Goal: Task Accomplishment & Management: Use online tool/utility

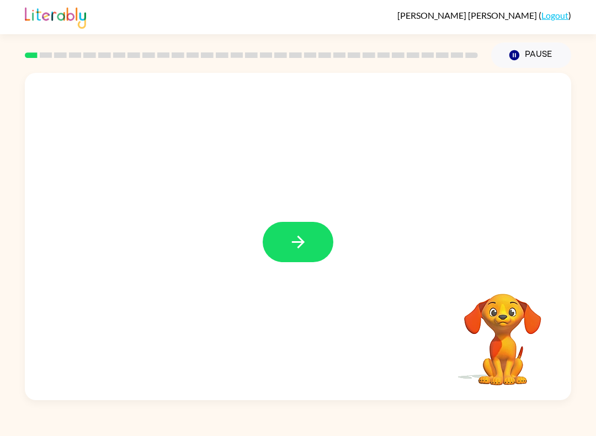
click at [308, 237] on button "button" at bounding box center [298, 242] width 71 height 40
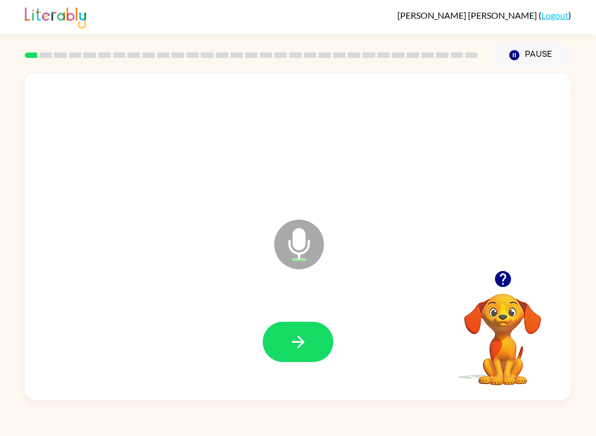
click at [307, 337] on icon "button" at bounding box center [297, 341] width 19 height 19
click at [310, 340] on button "button" at bounding box center [298, 342] width 71 height 40
click at [299, 341] on icon "button" at bounding box center [297, 341] width 19 height 19
click at [298, 338] on icon "button" at bounding box center [297, 341] width 19 height 19
click at [492, 264] on div "Microphone The Microphone is here when it is your turn to talk" at bounding box center [298, 236] width 546 height 327
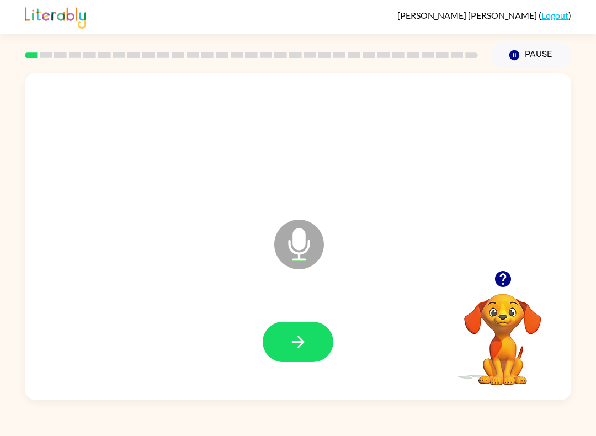
click at [503, 276] on icon "button" at bounding box center [502, 279] width 16 height 16
click at [496, 280] on icon "button" at bounding box center [502, 279] width 16 height 16
click at [306, 346] on icon "button" at bounding box center [297, 341] width 19 height 19
click at [307, 357] on button "button" at bounding box center [298, 342] width 71 height 40
click at [307, 339] on icon "button" at bounding box center [297, 341] width 19 height 19
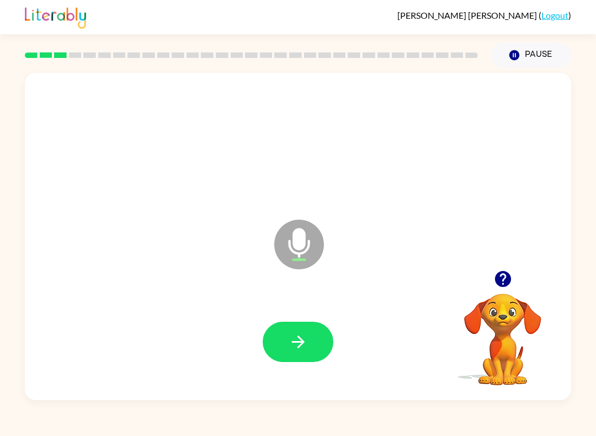
click at [315, 351] on button "button" at bounding box center [298, 342] width 71 height 40
click at [309, 345] on button "button" at bounding box center [298, 342] width 71 height 40
click at [326, 326] on div at bounding box center [298, 342] width 71 height 40
click at [313, 335] on button "button" at bounding box center [298, 342] width 71 height 40
click at [303, 328] on button "button" at bounding box center [298, 342] width 71 height 40
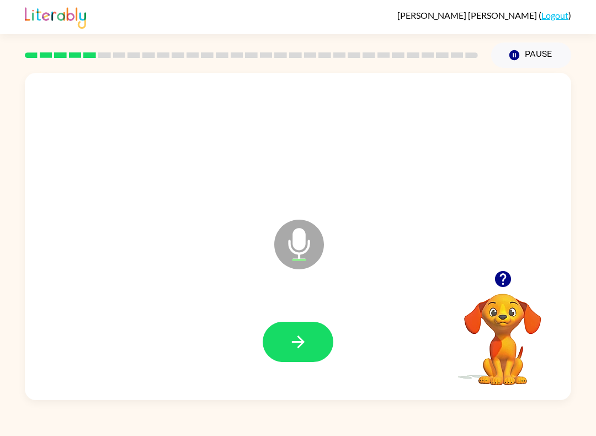
click at [303, 346] on icon "button" at bounding box center [297, 341] width 19 height 19
click at [305, 335] on icon "button" at bounding box center [297, 341] width 19 height 19
click at [307, 345] on icon "button" at bounding box center [297, 341] width 19 height 19
click at [308, 338] on button "button" at bounding box center [298, 342] width 71 height 40
click at [310, 347] on button "button" at bounding box center [298, 342] width 71 height 40
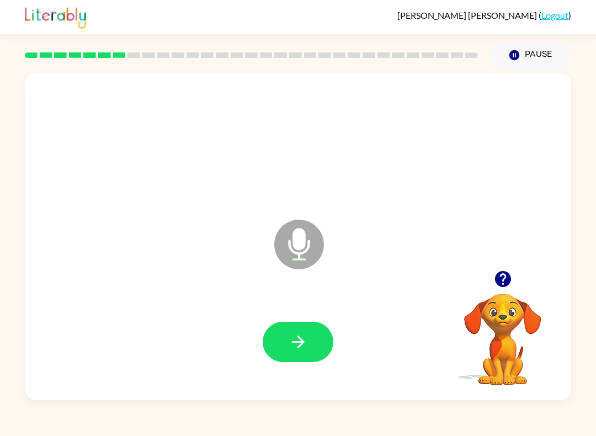
click at [315, 347] on button "button" at bounding box center [298, 342] width 71 height 40
click at [298, 332] on button "button" at bounding box center [298, 342] width 71 height 40
click at [315, 333] on button "button" at bounding box center [298, 342] width 71 height 40
click at [303, 338] on icon "button" at bounding box center [297, 341] width 19 height 19
click at [298, 345] on icon "button" at bounding box center [297, 341] width 19 height 19
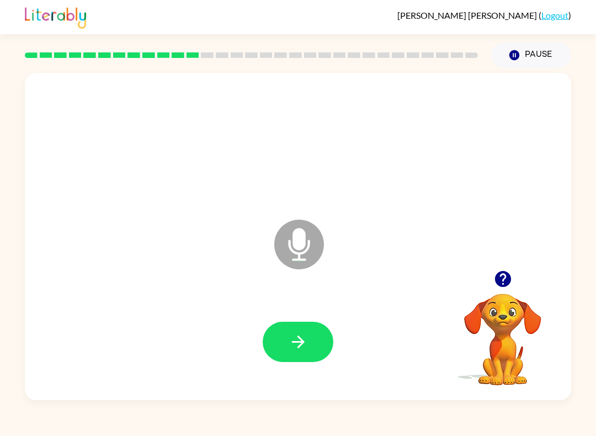
click at [312, 344] on button "button" at bounding box center [298, 342] width 71 height 40
click at [313, 349] on button "button" at bounding box center [298, 342] width 71 height 40
click at [313, 334] on button "button" at bounding box center [298, 342] width 71 height 40
click at [309, 342] on button "button" at bounding box center [298, 342] width 71 height 40
click at [297, 335] on icon "button" at bounding box center [297, 341] width 19 height 19
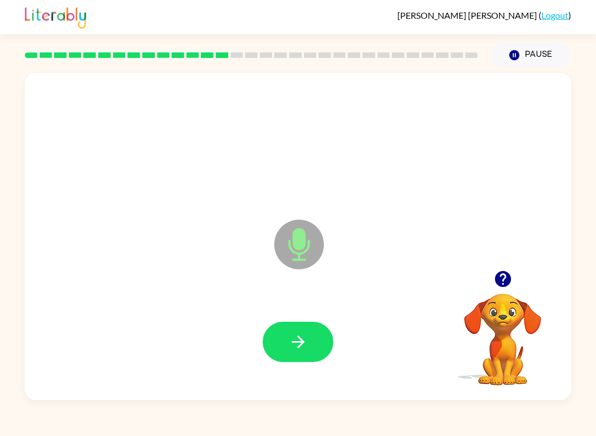
click at [310, 338] on button "button" at bounding box center [298, 342] width 71 height 40
click at [301, 349] on icon "button" at bounding box center [297, 341] width 19 height 19
click at [313, 341] on button "button" at bounding box center [298, 342] width 71 height 40
click at [304, 345] on icon "button" at bounding box center [297, 341] width 19 height 19
click at [307, 336] on icon "button" at bounding box center [297, 341] width 19 height 19
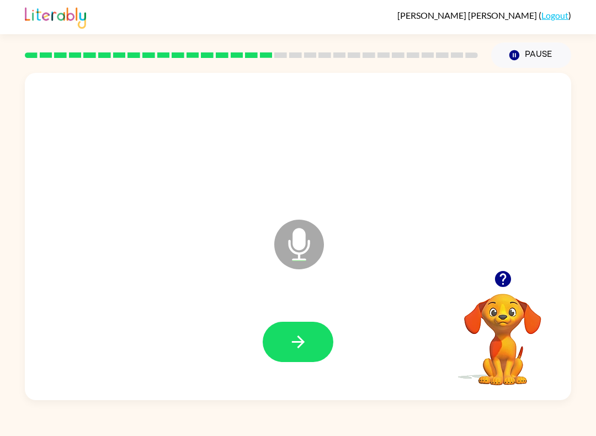
click at [316, 346] on button "button" at bounding box center [298, 342] width 71 height 40
click at [312, 338] on button "button" at bounding box center [298, 342] width 71 height 40
click at [310, 339] on button "button" at bounding box center [298, 342] width 71 height 40
click at [321, 336] on button "button" at bounding box center [298, 342] width 71 height 40
click at [303, 350] on icon "button" at bounding box center [297, 341] width 19 height 19
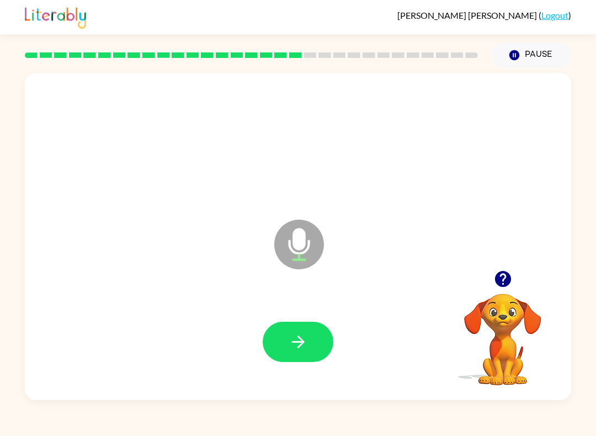
click at [315, 345] on button "button" at bounding box center [298, 342] width 71 height 40
click at [304, 336] on icon "button" at bounding box center [297, 341] width 19 height 19
click at [311, 331] on button "button" at bounding box center [298, 342] width 71 height 40
click at [300, 336] on icon "button" at bounding box center [297, 341] width 19 height 19
click at [312, 340] on button "button" at bounding box center [298, 342] width 71 height 40
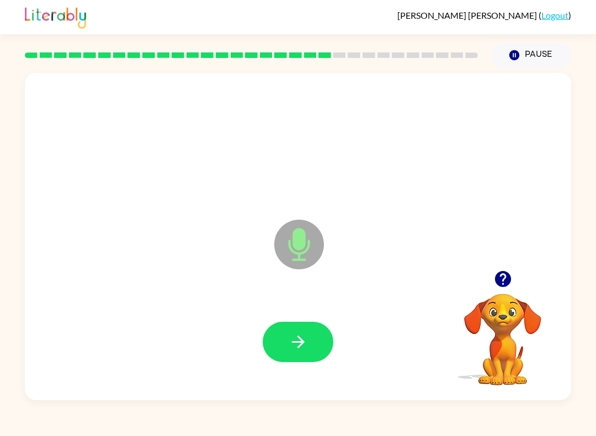
click at [307, 338] on icon "button" at bounding box center [297, 341] width 19 height 19
click at [303, 345] on icon "button" at bounding box center [297, 341] width 19 height 19
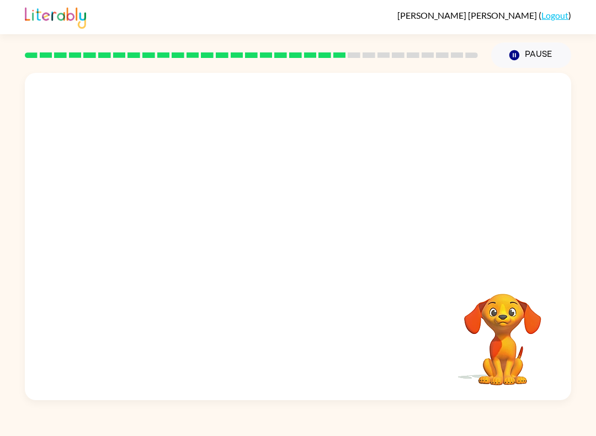
click at [509, 53] on icon "Pause" at bounding box center [514, 55] width 12 height 12
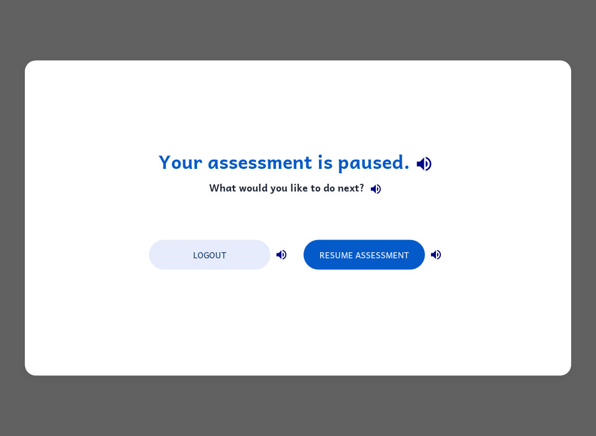
click at [377, 255] on button "Resume Assessment" at bounding box center [363, 255] width 121 height 30
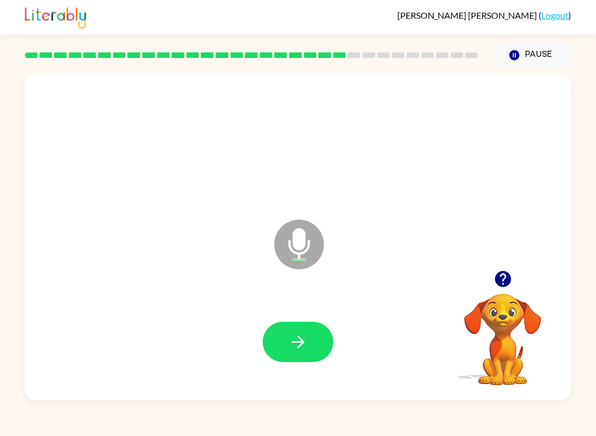
click at [323, 328] on button "button" at bounding box center [298, 342] width 71 height 40
click at [315, 336] on button "button" at bounding box center [298, 342] width 71 height 40
click at [299, 346] on icon "button" at bounding box center [297, 341] width 13 height 13
click at [310, 341] on button "button" at bounding box center [298, 342] width 71 height 40
click at [317, 335] on button "button" at bounding box center [298, 342] width 71 height 40
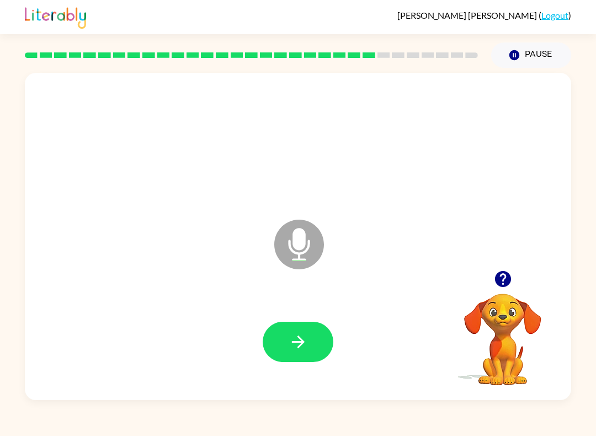
click at [297, 345] on icon "button" at bounding box center [297, 341] width 19 height 19
click at [302, 337] on icon "button" at bounding box center [297, 341] width 19 height 19
click at [306, 347] on icon "button" at bounding box center [297, 341] width 19 height 19
click at [297, 343] on icon "button" at bounding box center [297, 341] width 19 height 19
click at [308, 334] on button "button" at bounding box center [298, 342] width 71 height 40
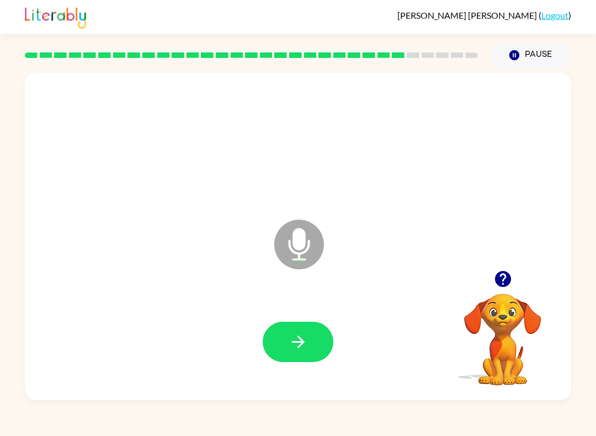
click at [306, 342] on icon "button" at bounding box center [297, 341] width 19 height 19
click at [313, 337] on button "button" at bounding box center [298, 342] width 71 height 40
click at [298, 348] on icon "button" at bounding box center [297, 341] width 13 height 13
click at [302, 339] on icon "button" at bounding box center [297, 341] width 19 height 19
click at [303, 344] on icon "button" at bounding box center [297, 341] width 19 height 19
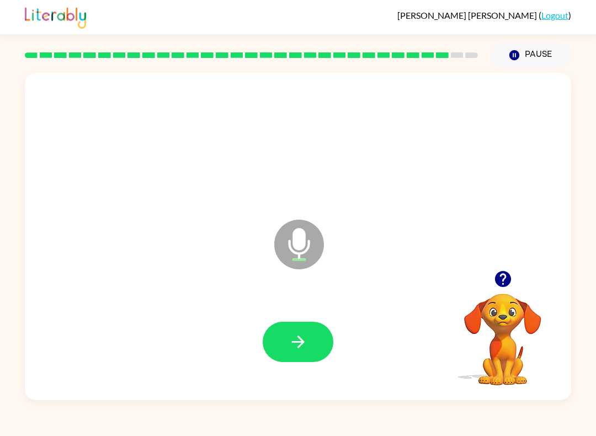
click at [292, 332] on button "button" at bounding box center [298, 342] width 71 height 40
click at [302, 341] on icon "button" at bounding box center [297, 341] width 13 height 13
click at [293, 342] on icon "button" at bounding box center [297, 341] width 13 height 13
click at [304, 345] on icon "button" at bounding box center [297, 341] width 19 height 19
